Goal: Task Accomplishment & Management: Complete application form

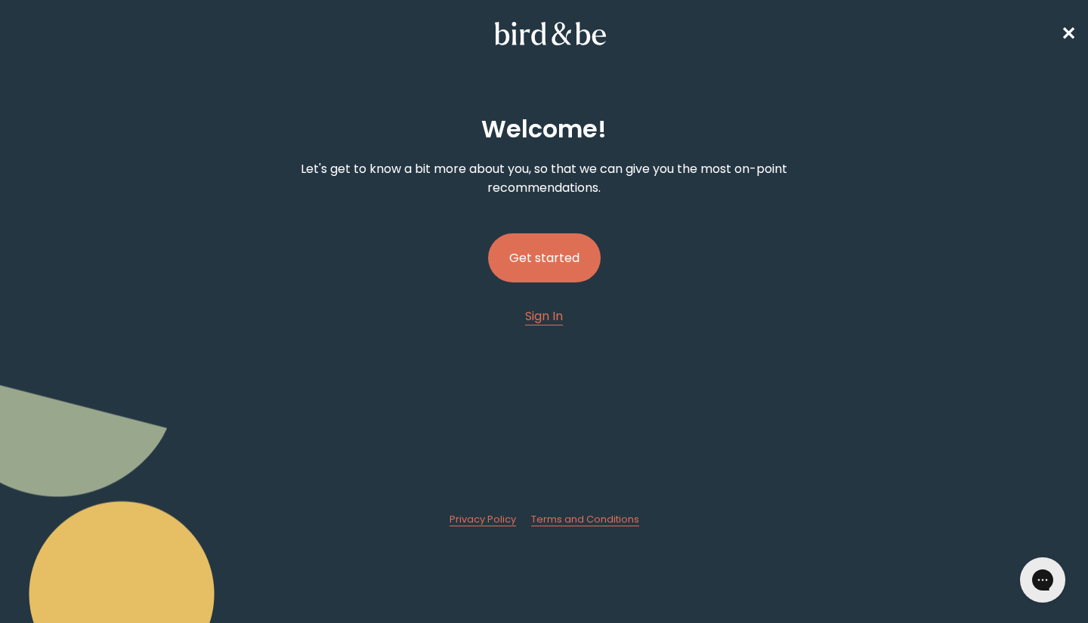
click at [528, 248] on button "Get started" at bounding box center [544, 257] width 113 height 49
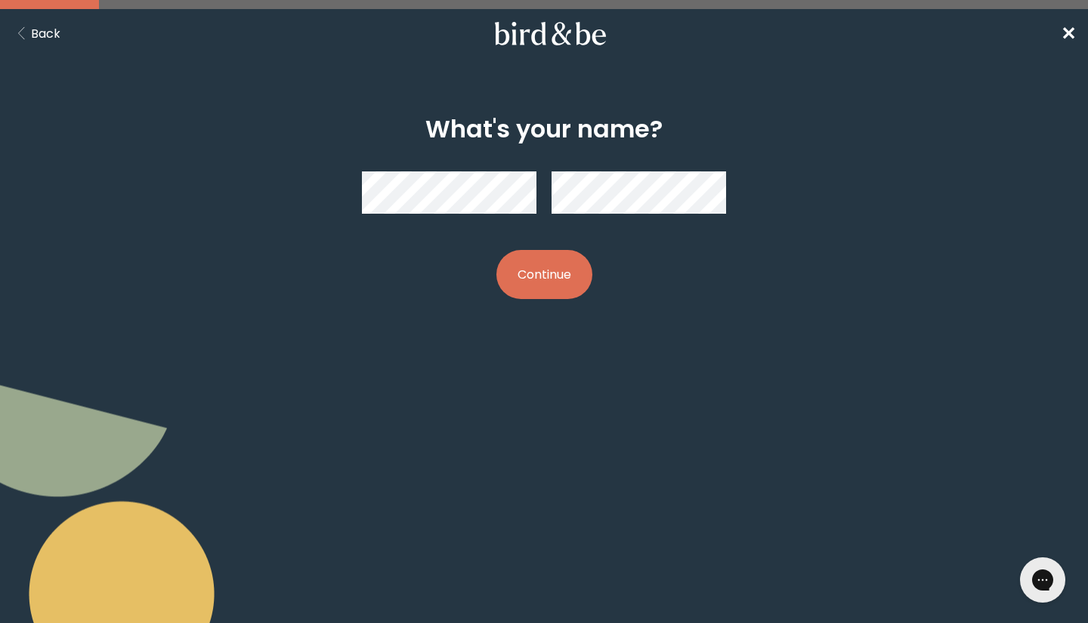
click at [518, 263] on button "Continue" at bounding box center [544, 274] width 96 height 49
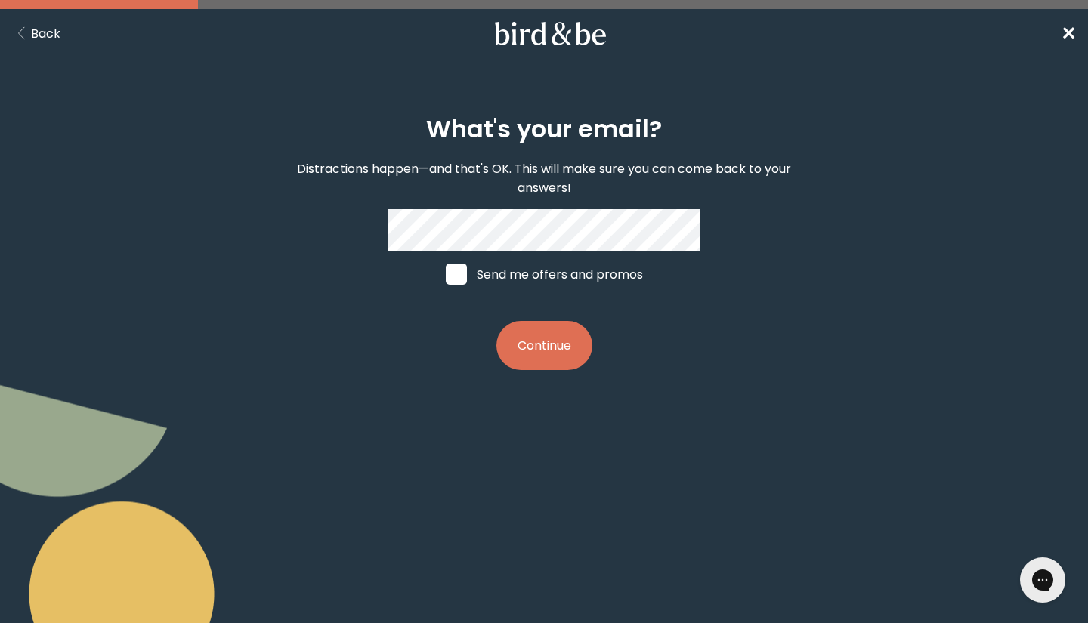
click at [540, 345] on button "Continue" at bounding box center [544, 345] width 96 height 49
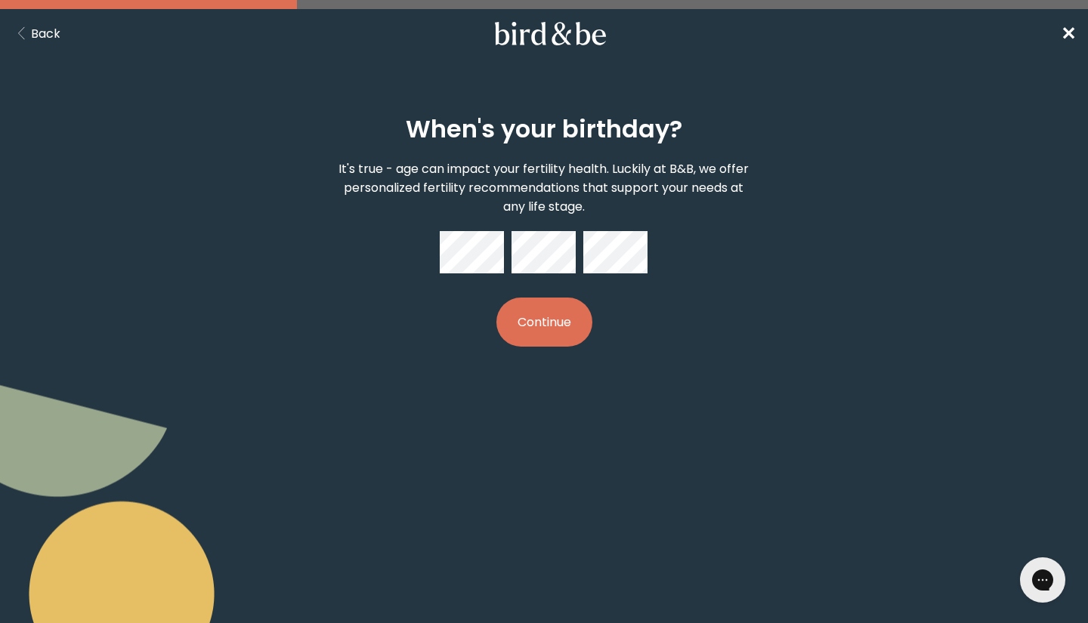
click at [511, 332] on button "Continue" at bounding box center [544, 322] width 96 height 49
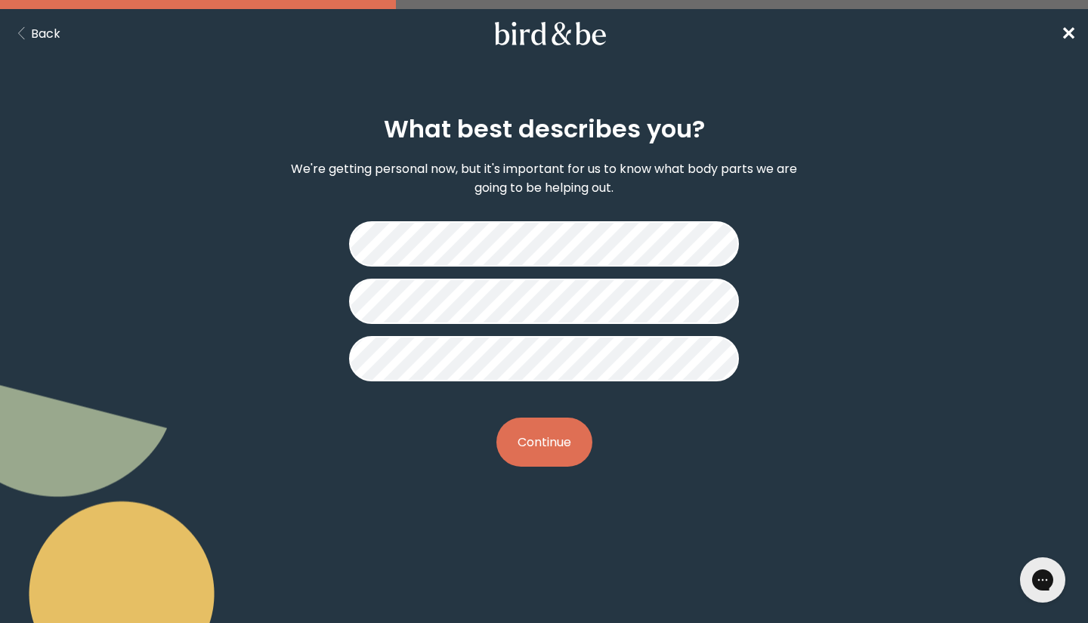
click at [537, 428] on button "Continue" at bounding box center [544, 442] width 96 height 49
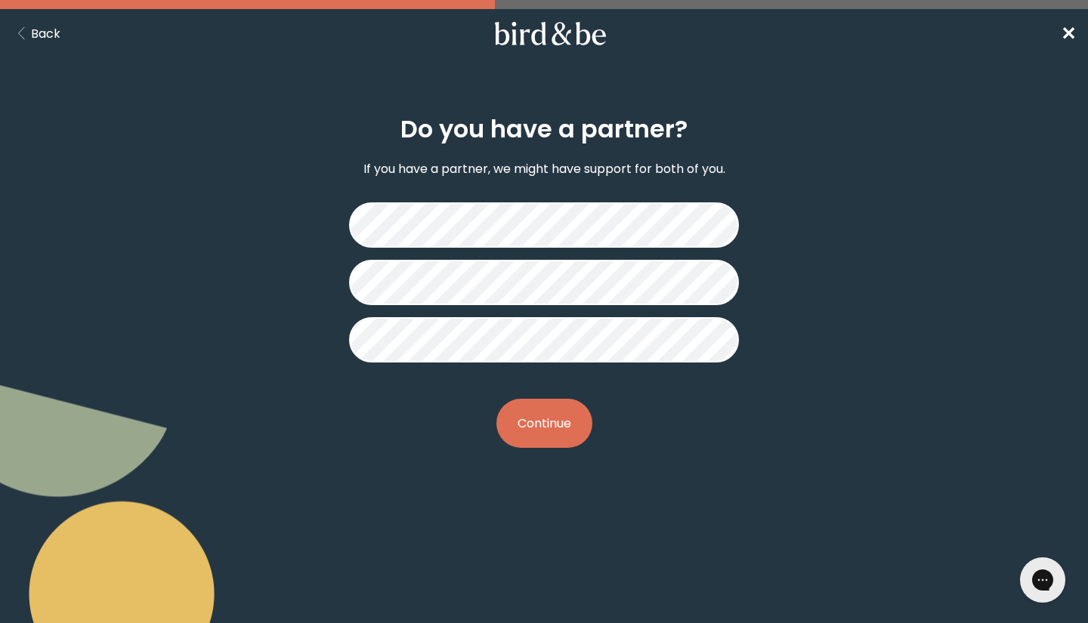
click at [539, 428] on button "Continue" at bounding box center [544, 423] width 96 height 49
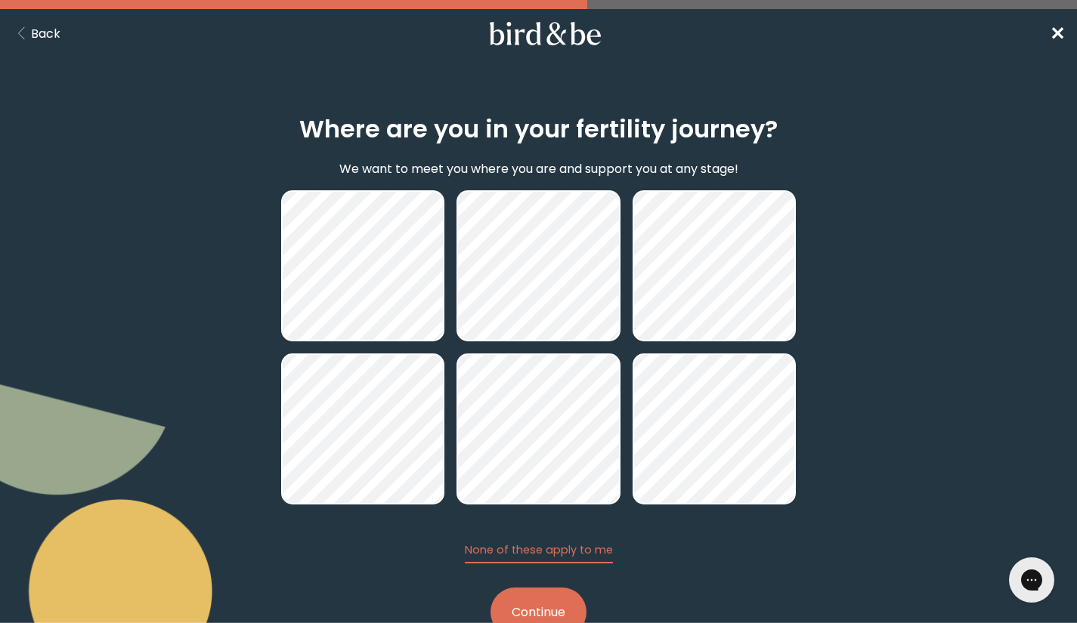
scroll to position [48, 0]
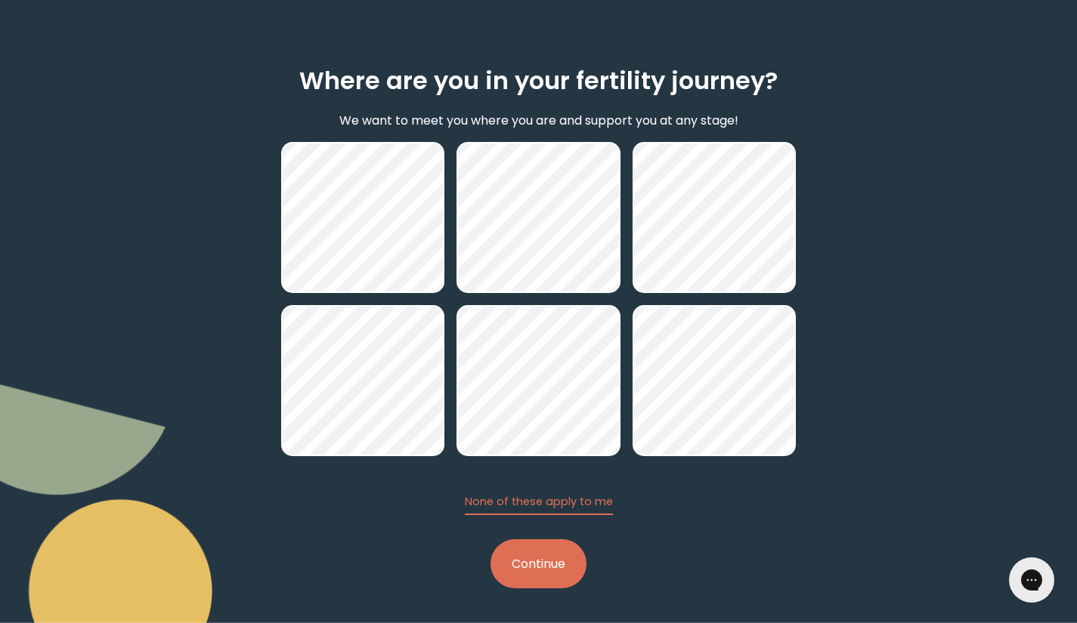
click at [520, 558] on button "Continue" at bounding box center [538, 563] width 96 height 49
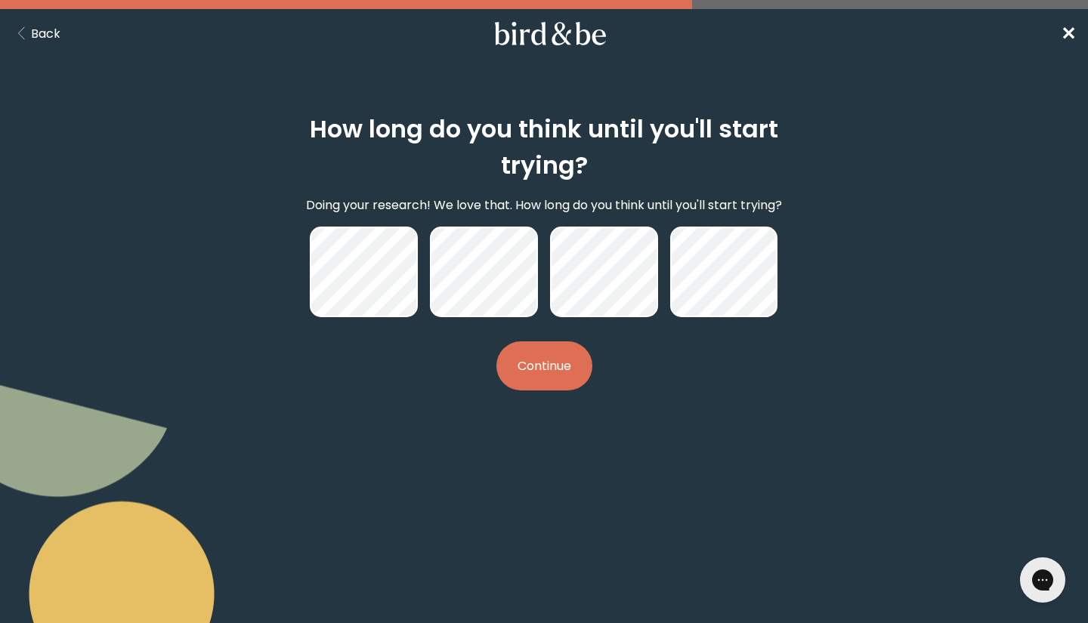
click at [548, 365] on button "Continue" at bounding box center [544, 366] width 96 height 49
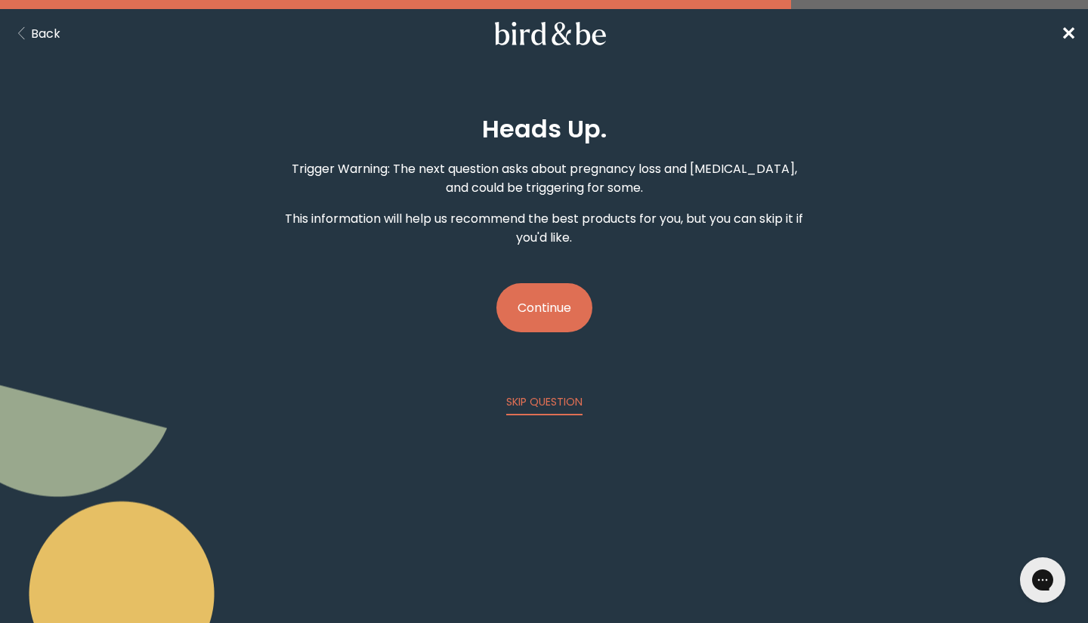
click at [553, 299] on button "Continue" at bounding box center [544, 307] width 96 height 49
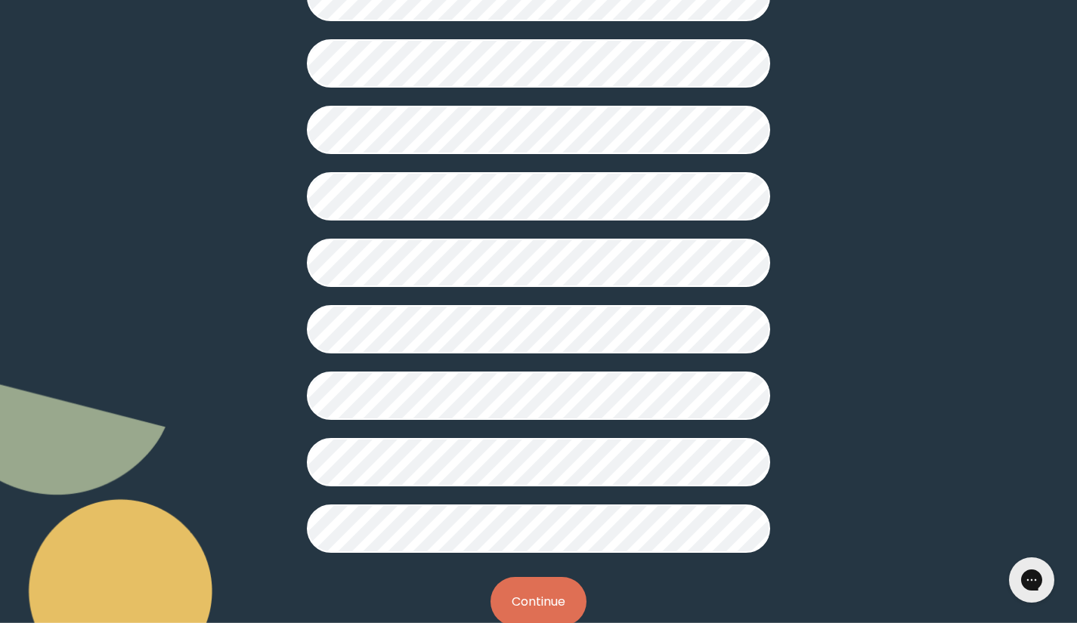
scroll to position [327, 0]
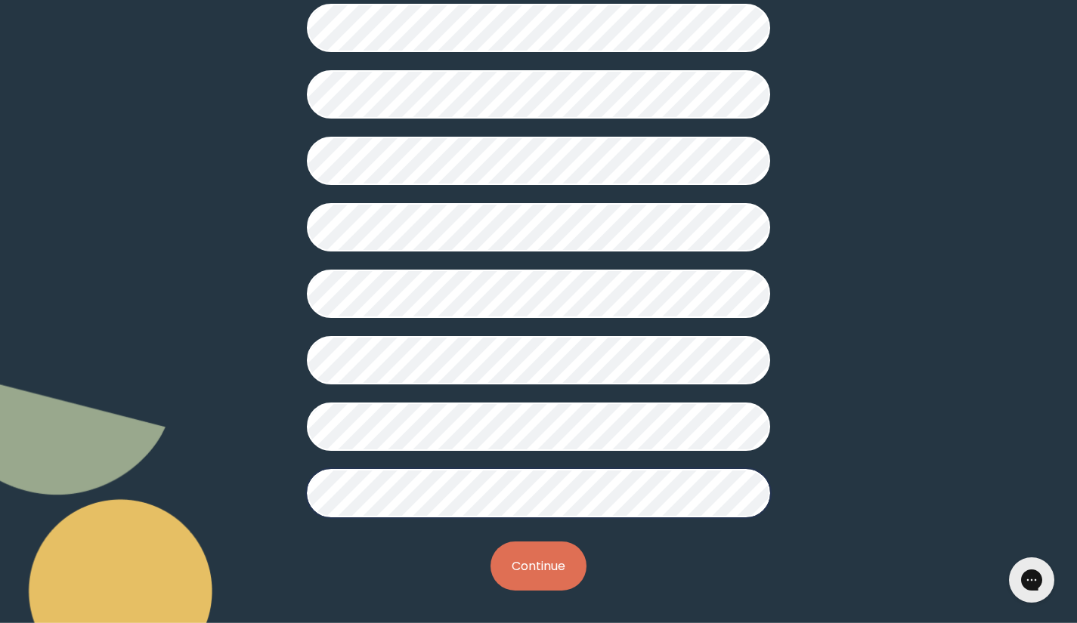
click at [536, 587] on button "Continue" at bounding box center [538, 566] width 96 height 49
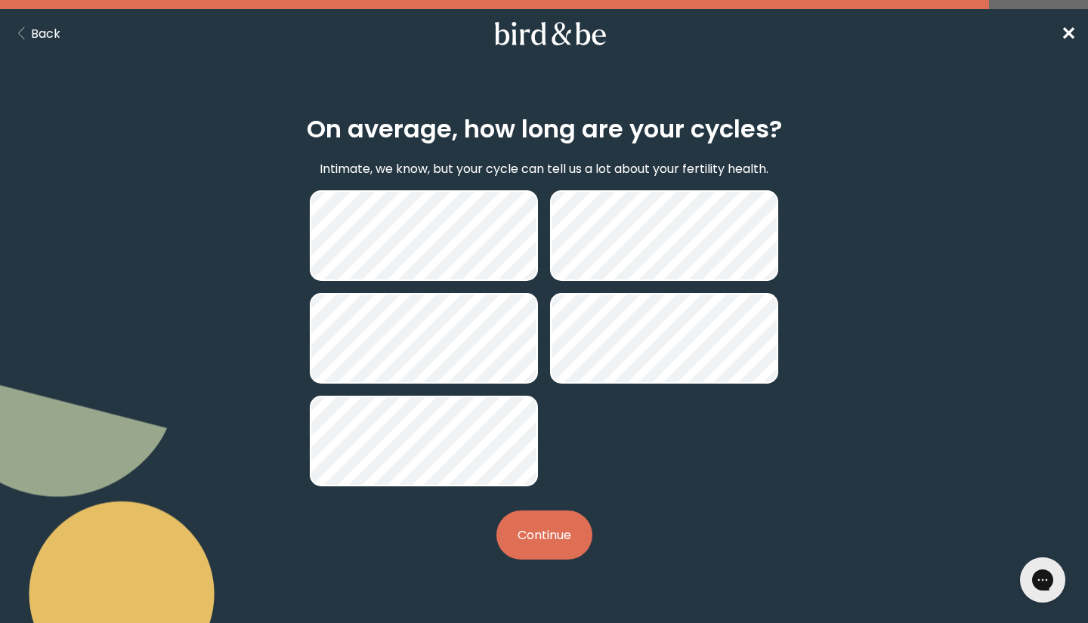
click at [555, 545] on button "Continue" at bounding box center [544, 535] width 96 height 49
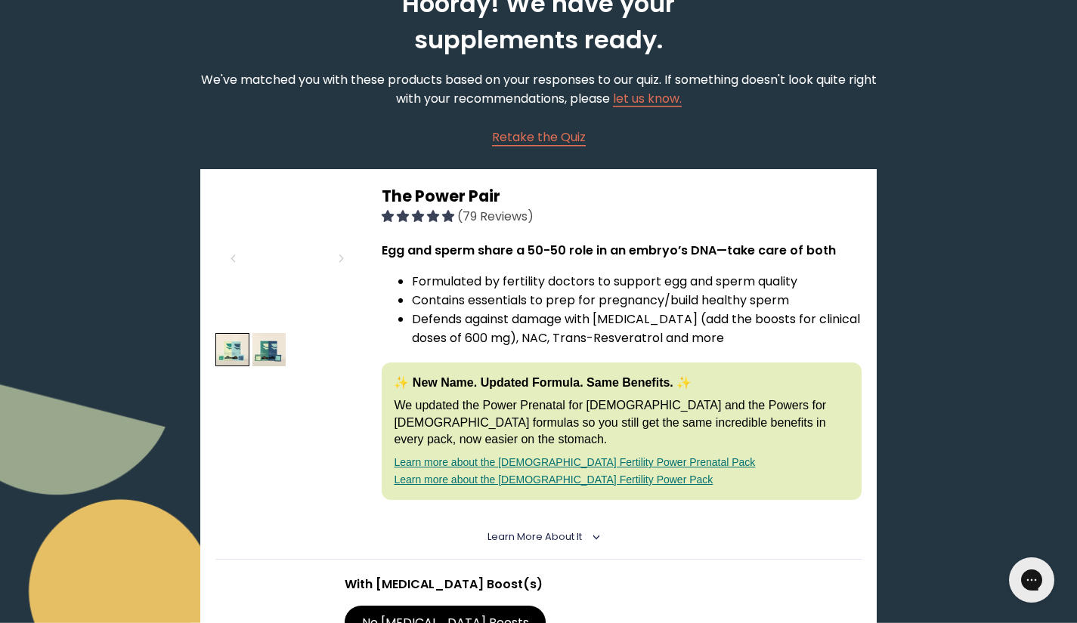
scroll to position [104, 0]
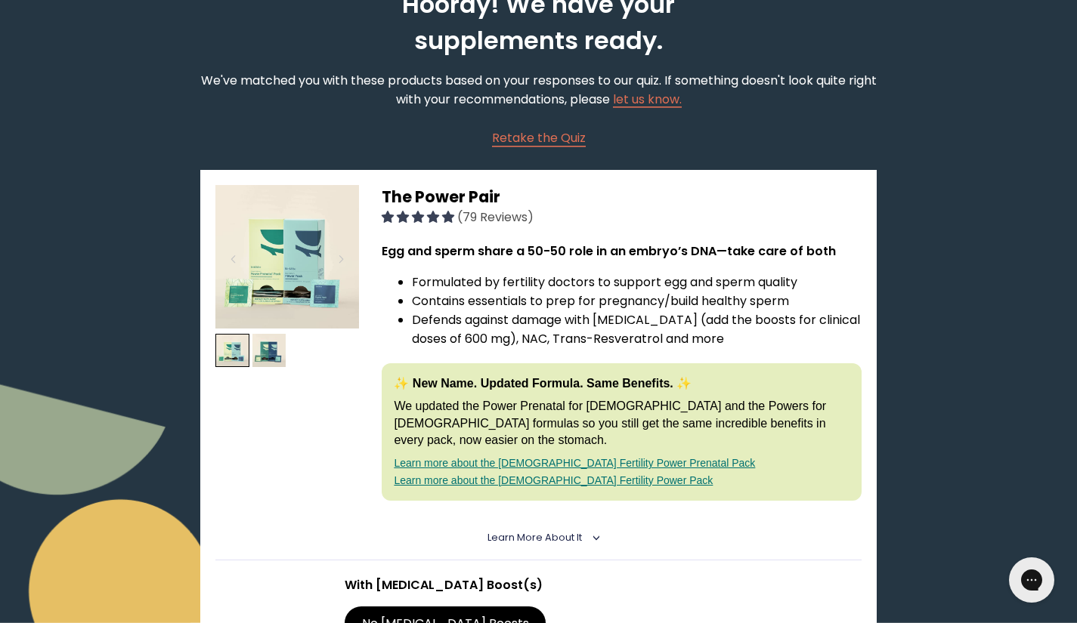
click at [555, 457] on link "Learn more about the [DEMOGRAPHIC_DATA] Fertility Power Prenatal Pack" at bounding box center [574, 463] width 361 height 12
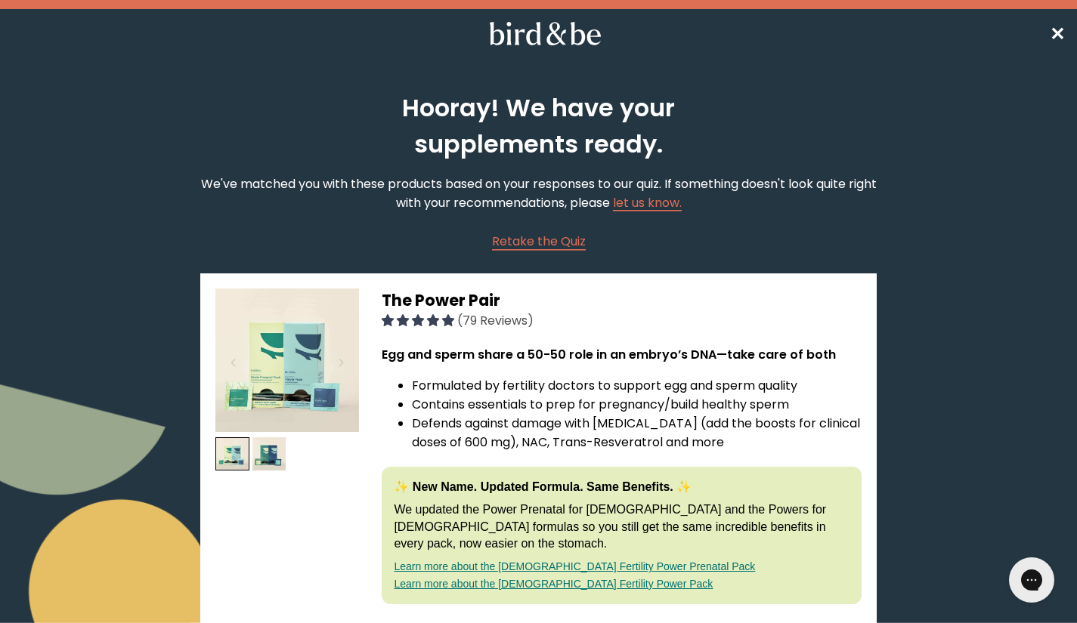
click at [1055, 28] on span "✕" at bounding box center [1056, 33] width 15 height 25
